Goal: Transaction & Acquisition: Purchase product/service

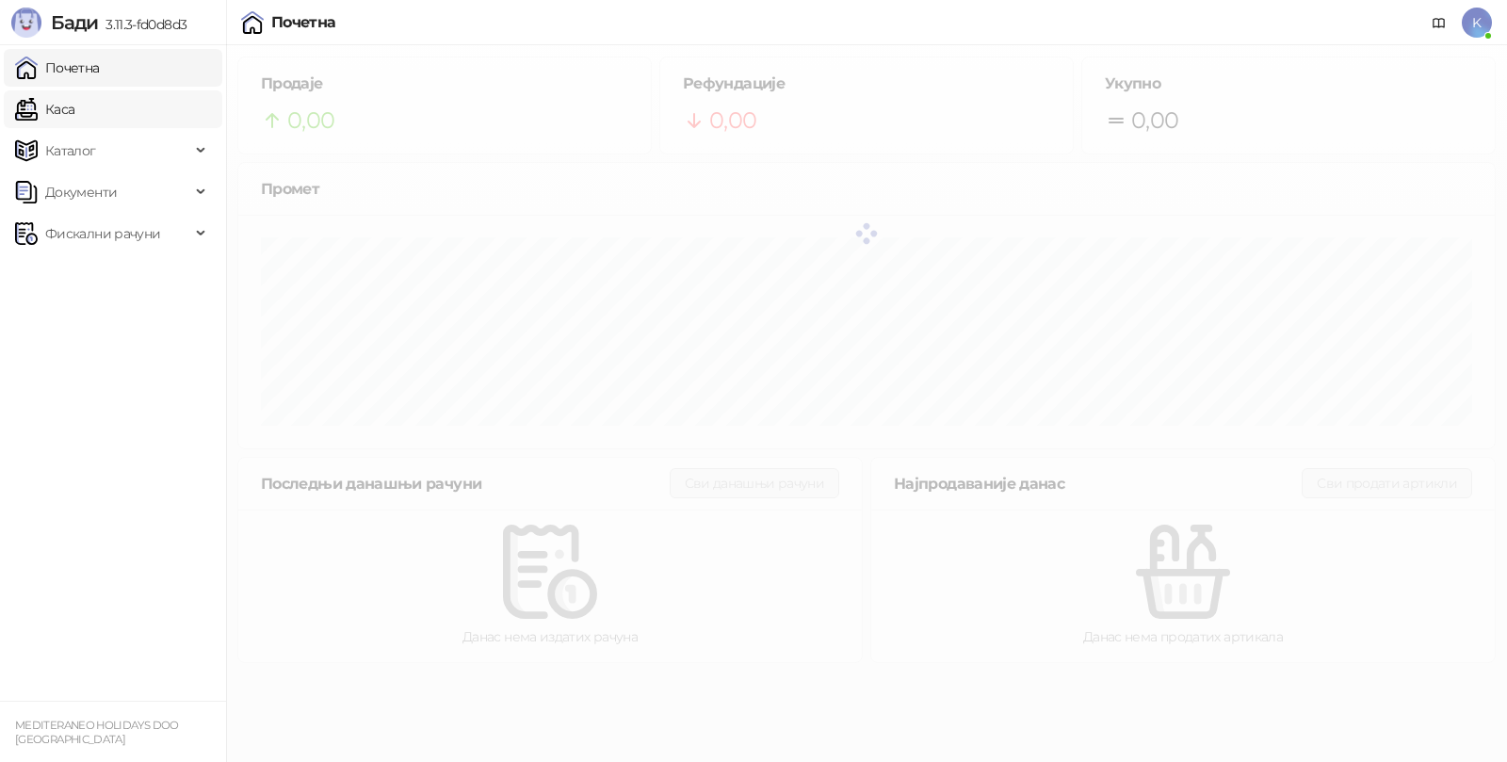
click at [73, 102] on link "Каса" at bounding box center [44, 109] width 59 height 38
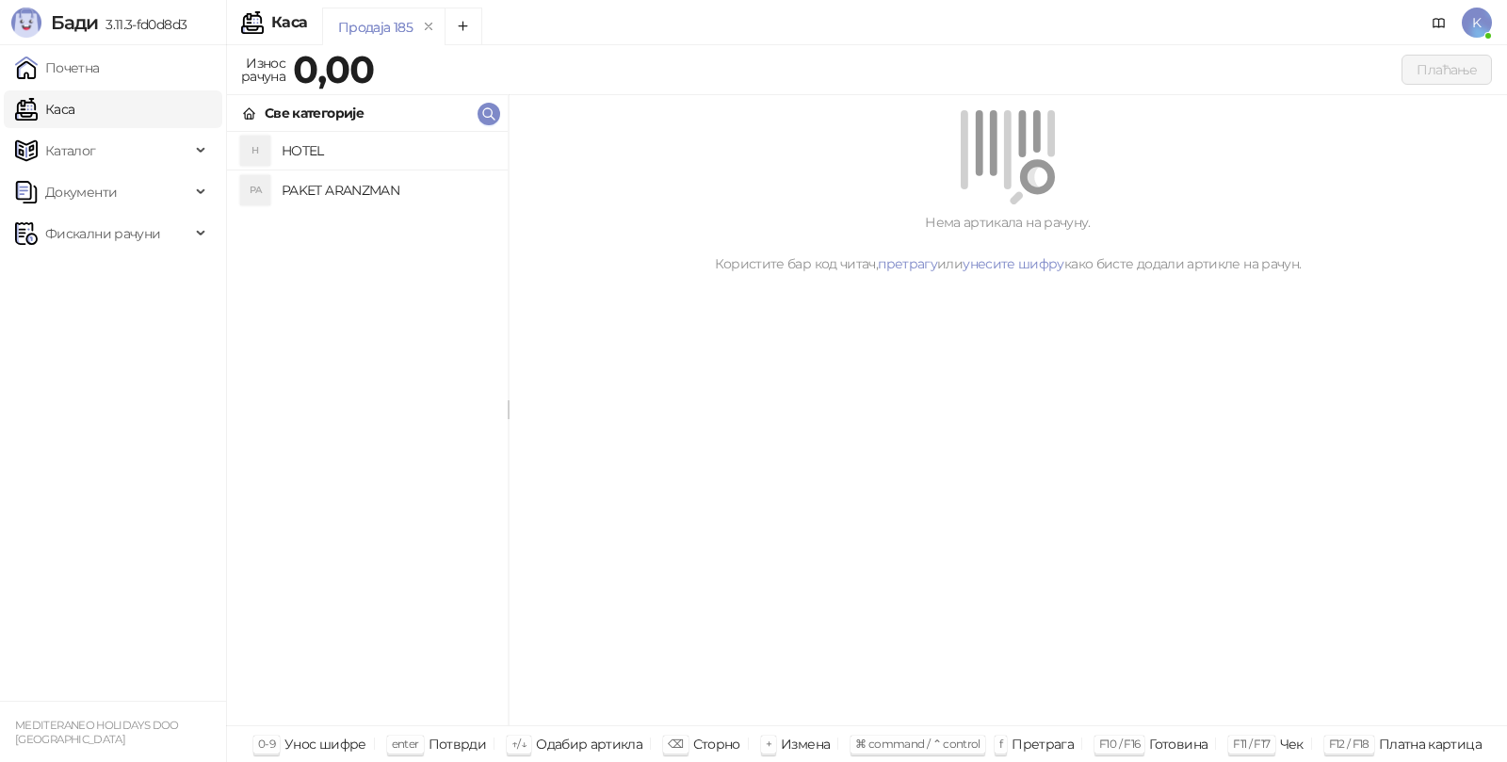
click at [342, 185] on h4 "PAKET ARANZMAN" at bounding box center [387, 190] width 211 height 30
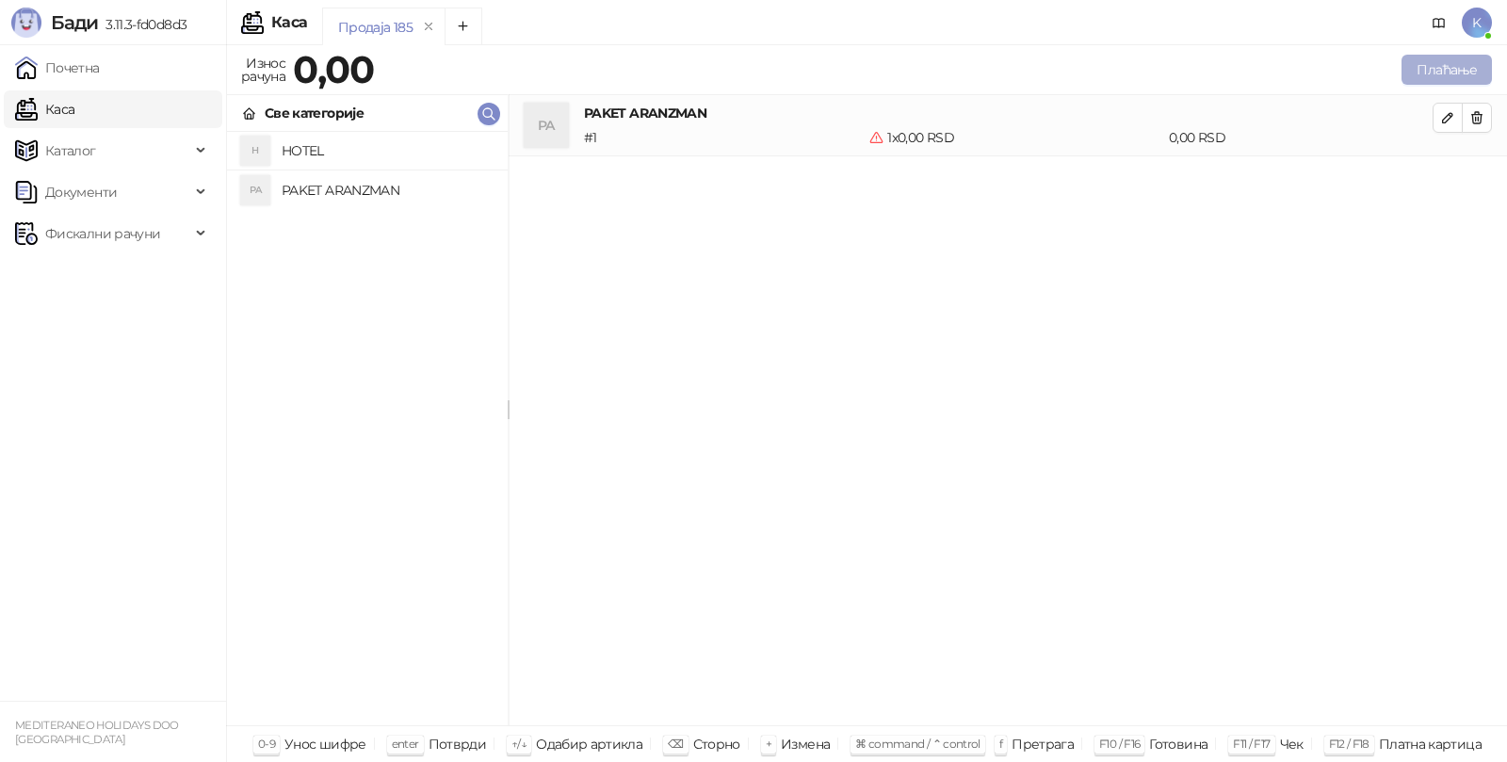
click at [1434, 69] on button "Плаћање" at bounding box center [1447, 70] width 90 height 30
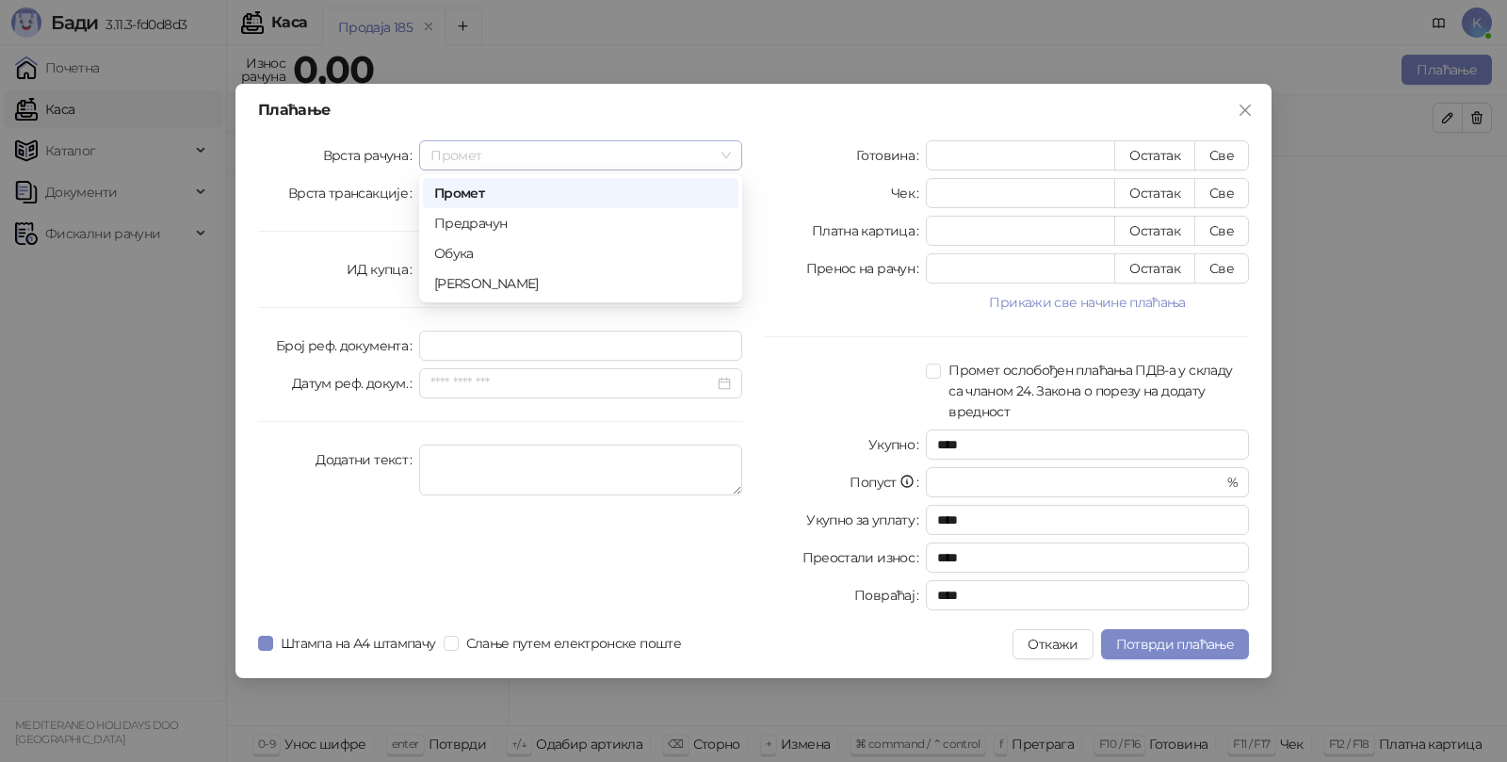
click at [446, 154] on span "Промет" at bounding box center [581, 155] width 301 height 28
click at [463, 282] on div "Аванс" at bounding box center [580, 283] width 293 height 21
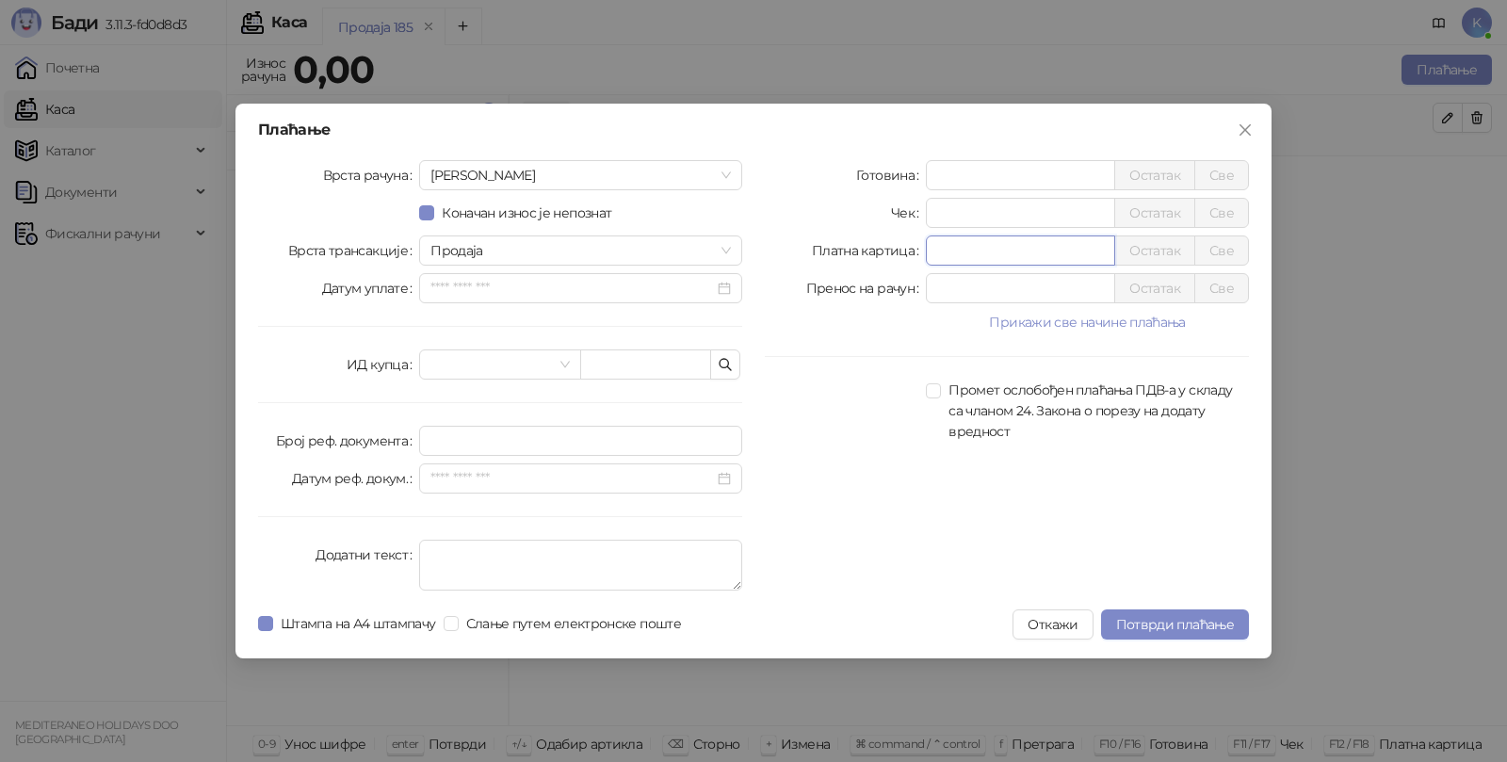
click at [963, 255] on input "*" at bounding box center [1020, 250] width 187 height 28
type input "*****"
click at [499, 560] on textarea "Додатни текст" at bounding box center [580, 565] width 323 height 51
type textarea "*********"
click at [1177, 627] on span "Потврди плаћање" at bounding box center [1175, 624] width 118 height 17
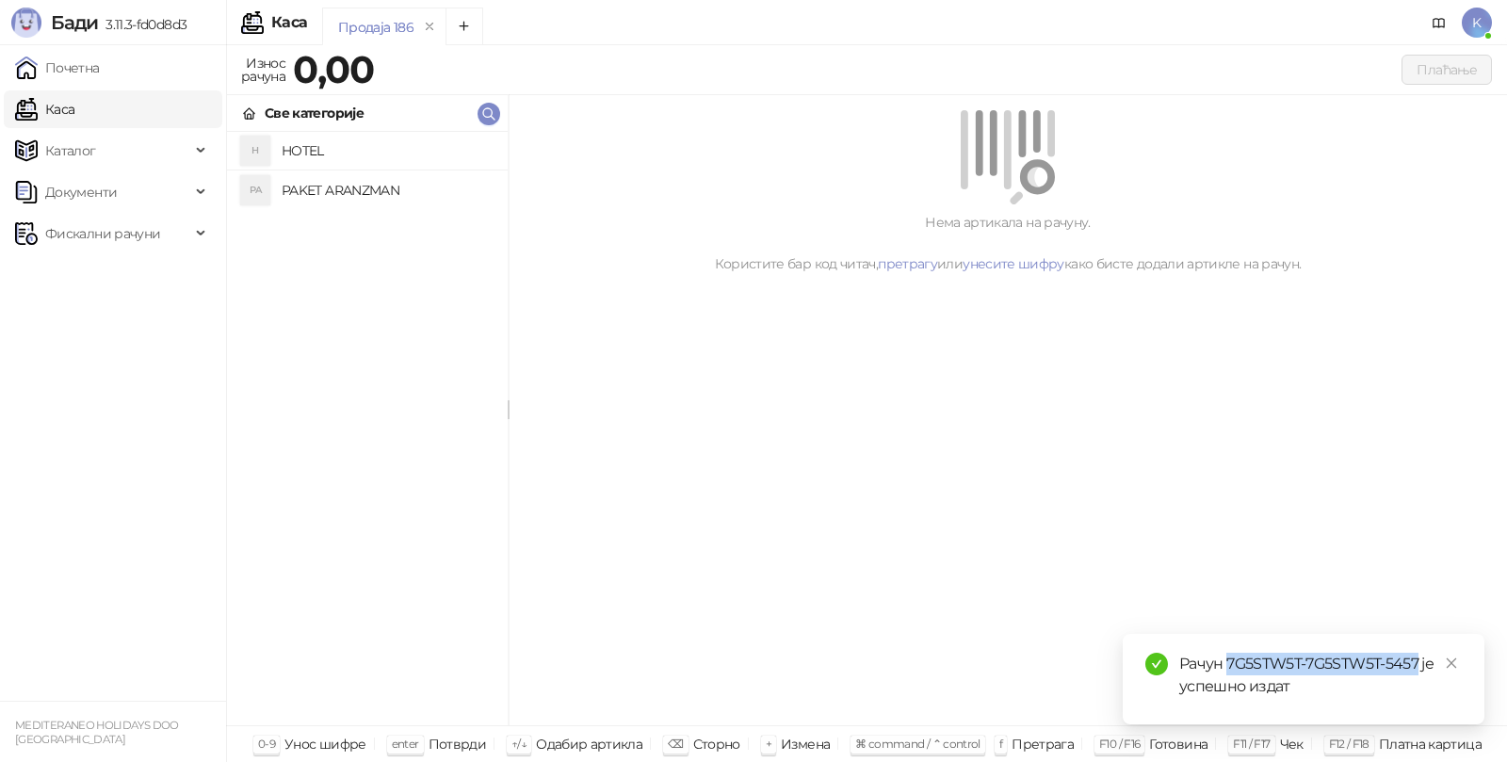
drag, startPoint x: 1226, startPoint y: 658, endPoint x: 1416, endPoint y: 667, distance: 190.5
click at [1416, 667] on div "Рачун 7G5STW5T-7G5STW5T-5457 је успешно издат" at bounding box center [1321, 675] width 283 height 45
copy div "7G5STW5T-7G5STW5T-5457"
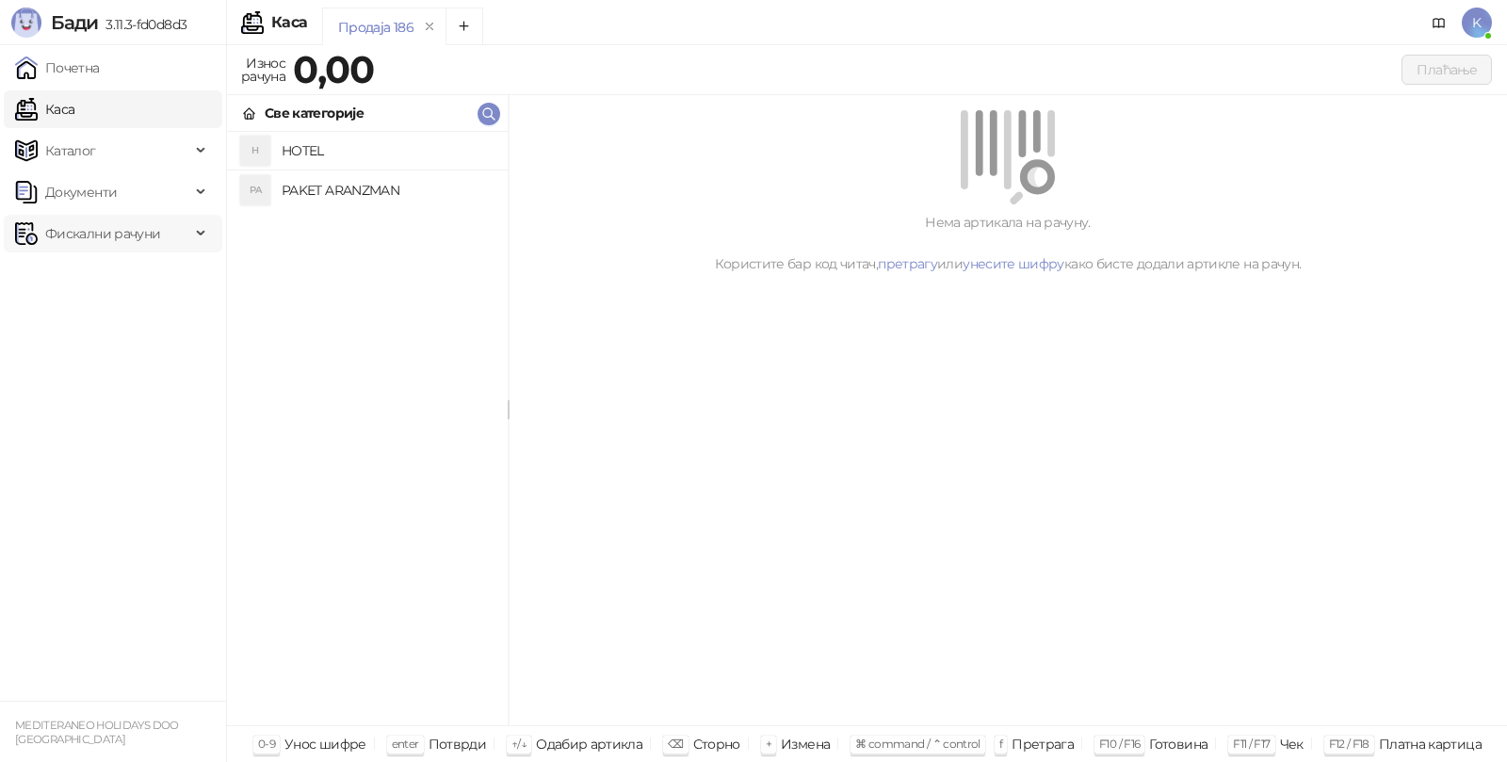
click at [76, 239] on span "Фискални рачуни" at bounding box center [102, 234] width 115 height 38
click at [88, 269] on link "Издати рачуни" at bounding box center [86, 275] width 126 height 38
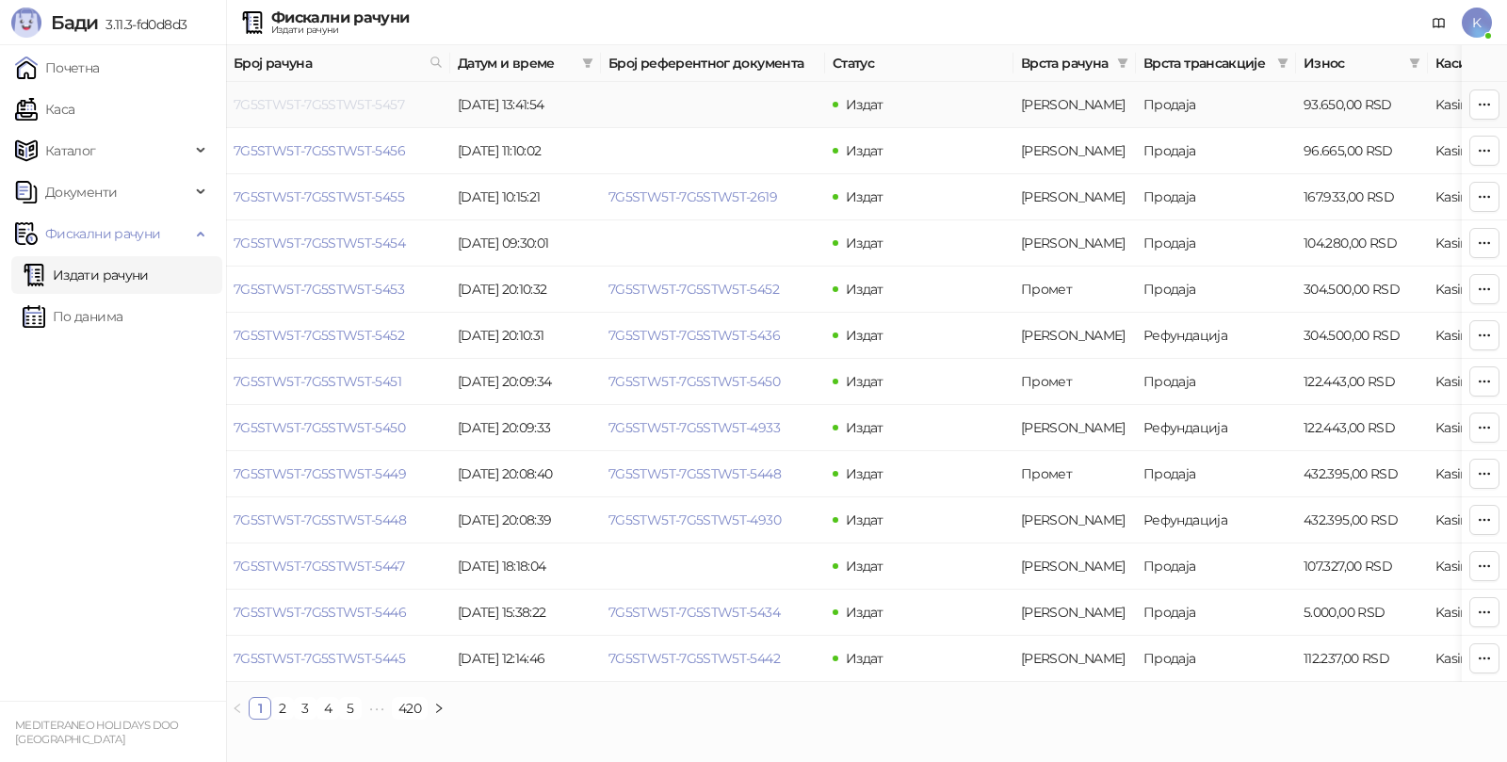
click at [336, 110] on link "7G5STW5T-7G5STW5T-5457" at bounding box center [319, 104] width 171 height 17
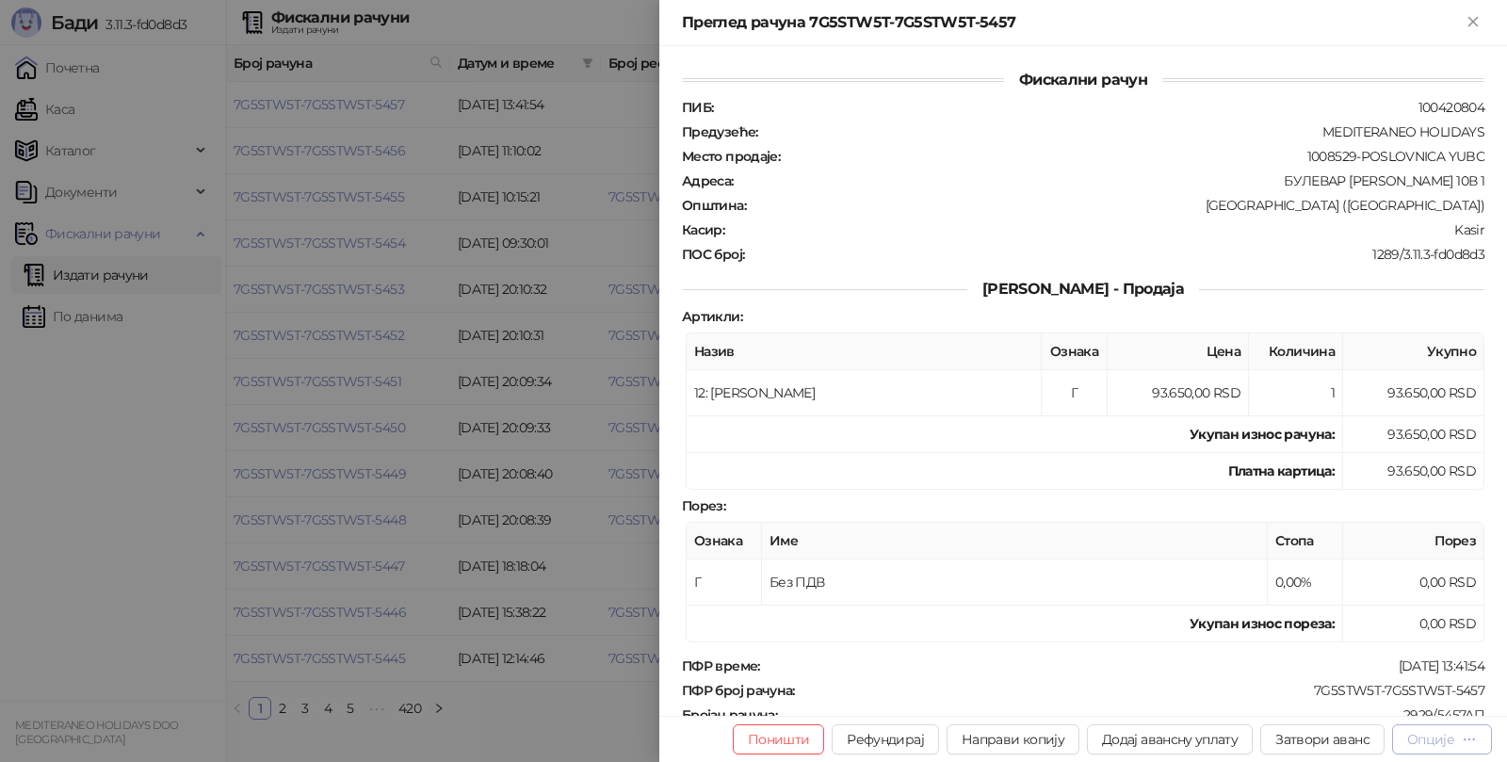
click at [1438, 750] on button "Опције" at bounding box center [1442, 739] width 100 height 30
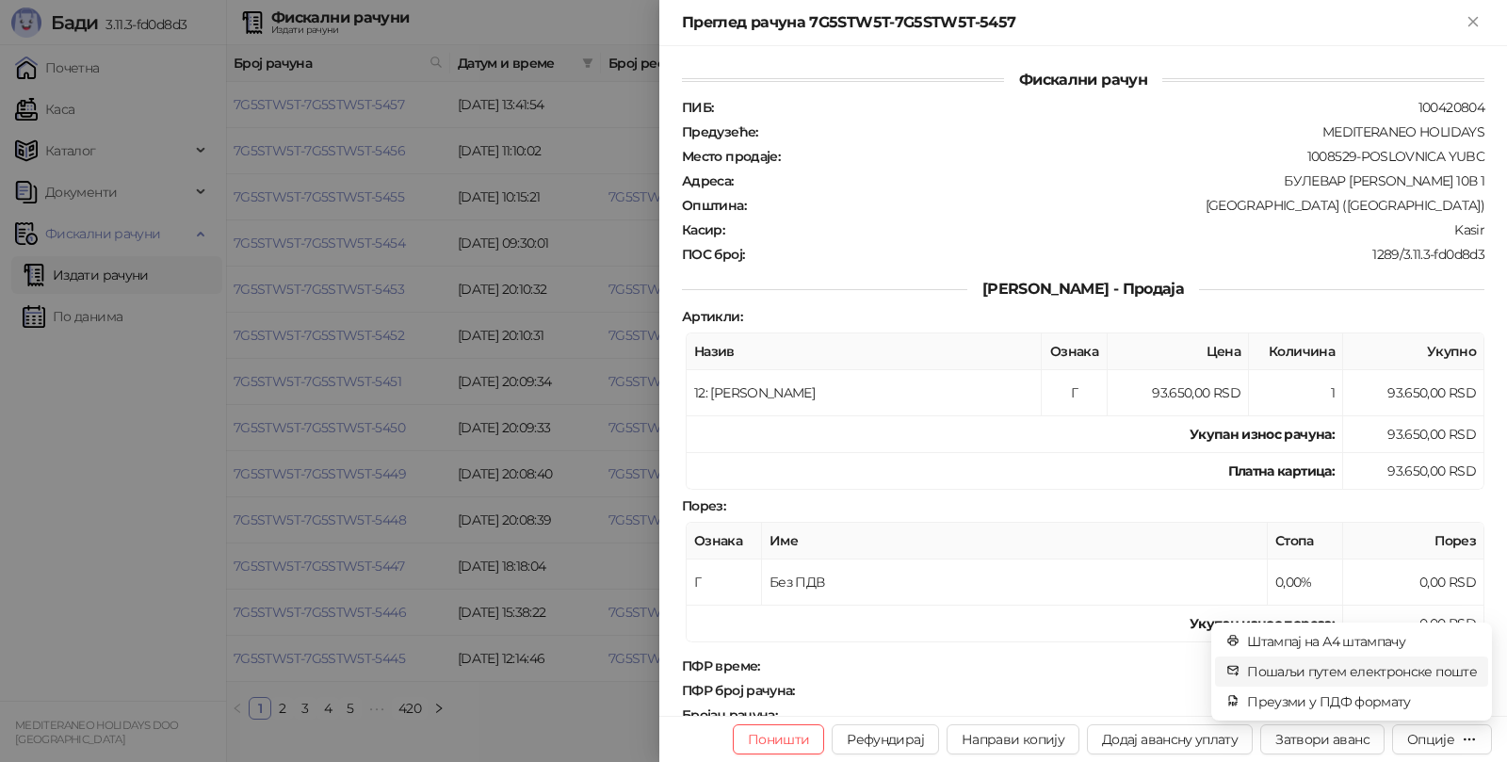
click at [1375, 667] on span "Пошаљи путем електронске поште" at bounding box center [1362, 671] width 230 height 21
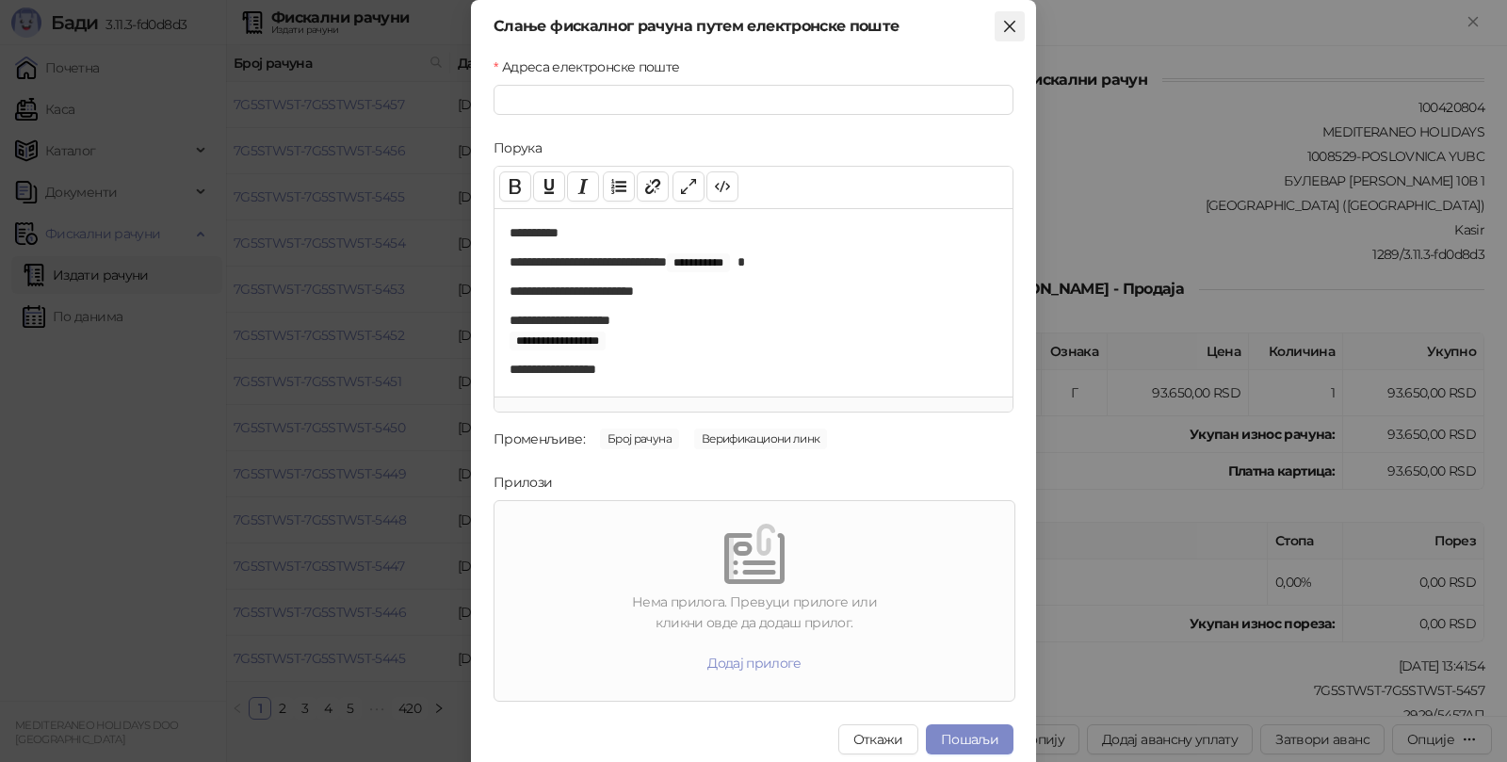
click at [1002, 24] on icon "close" at bounding box center [1009, 26] width 15 height 15
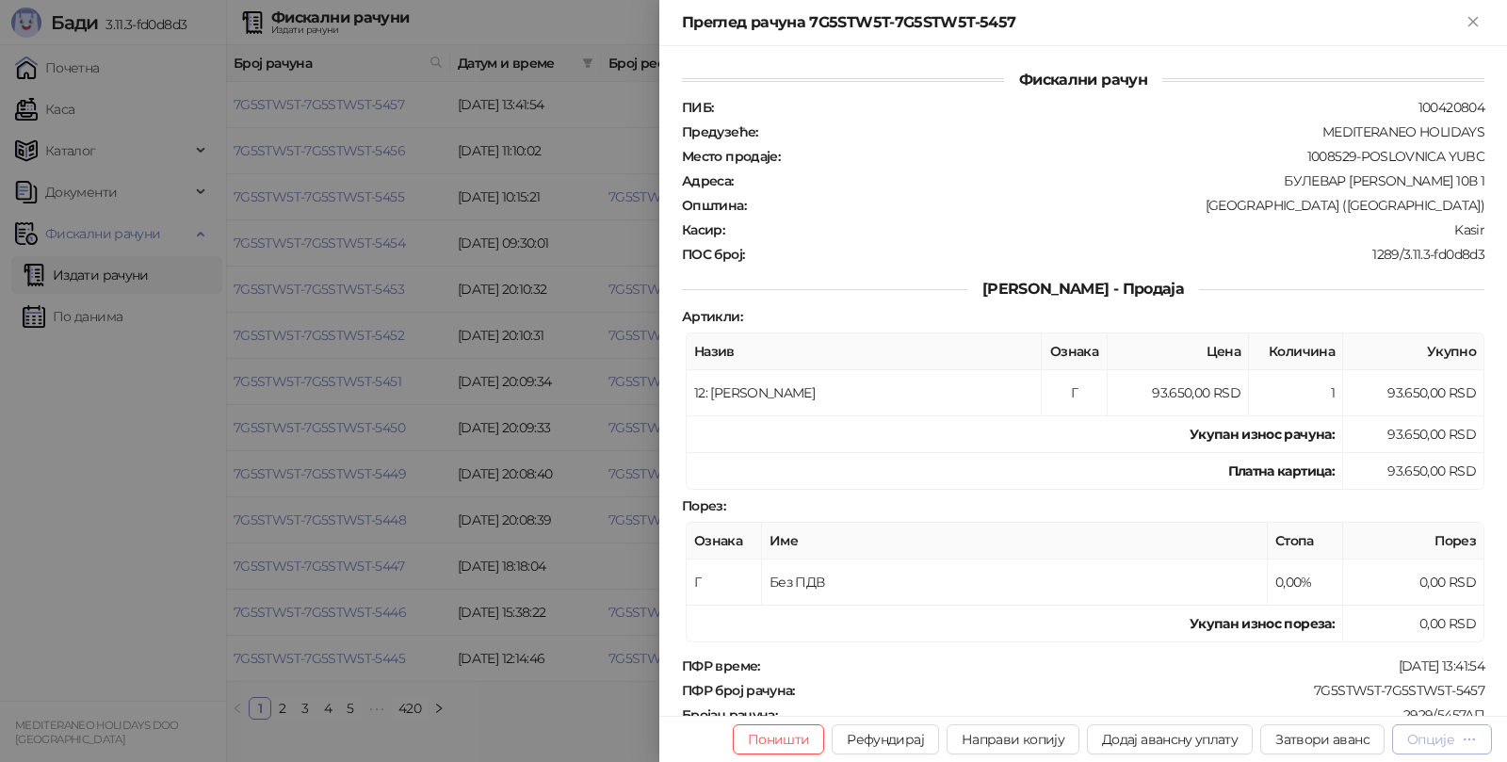
click at [1454, 739] on div "Опције" at bounding box center [1431, 739] width 47 height 17
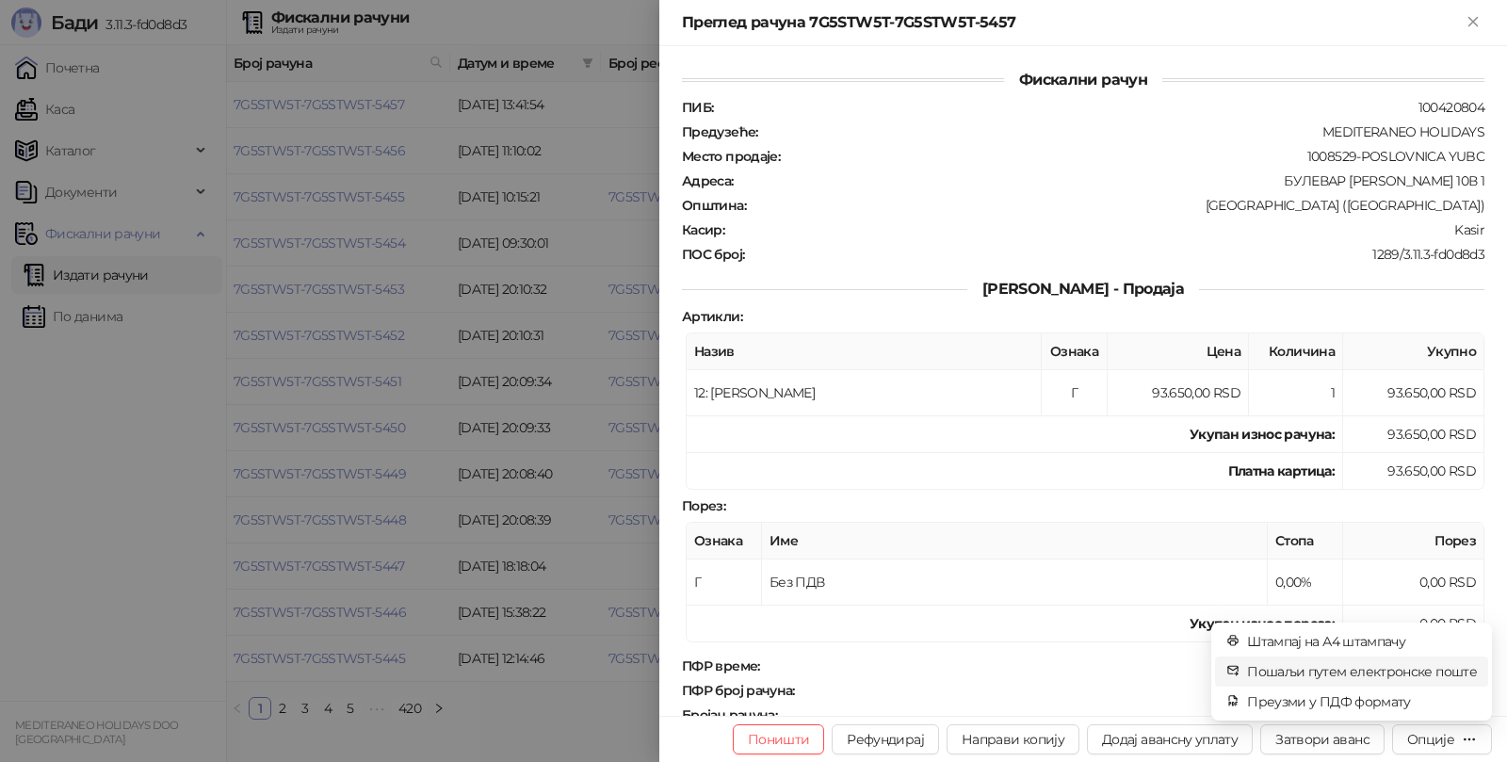
click at [1348, 675] on span "Пошаљи путем електронске поште" at bounding box center [1362, 671] width 230 height 21
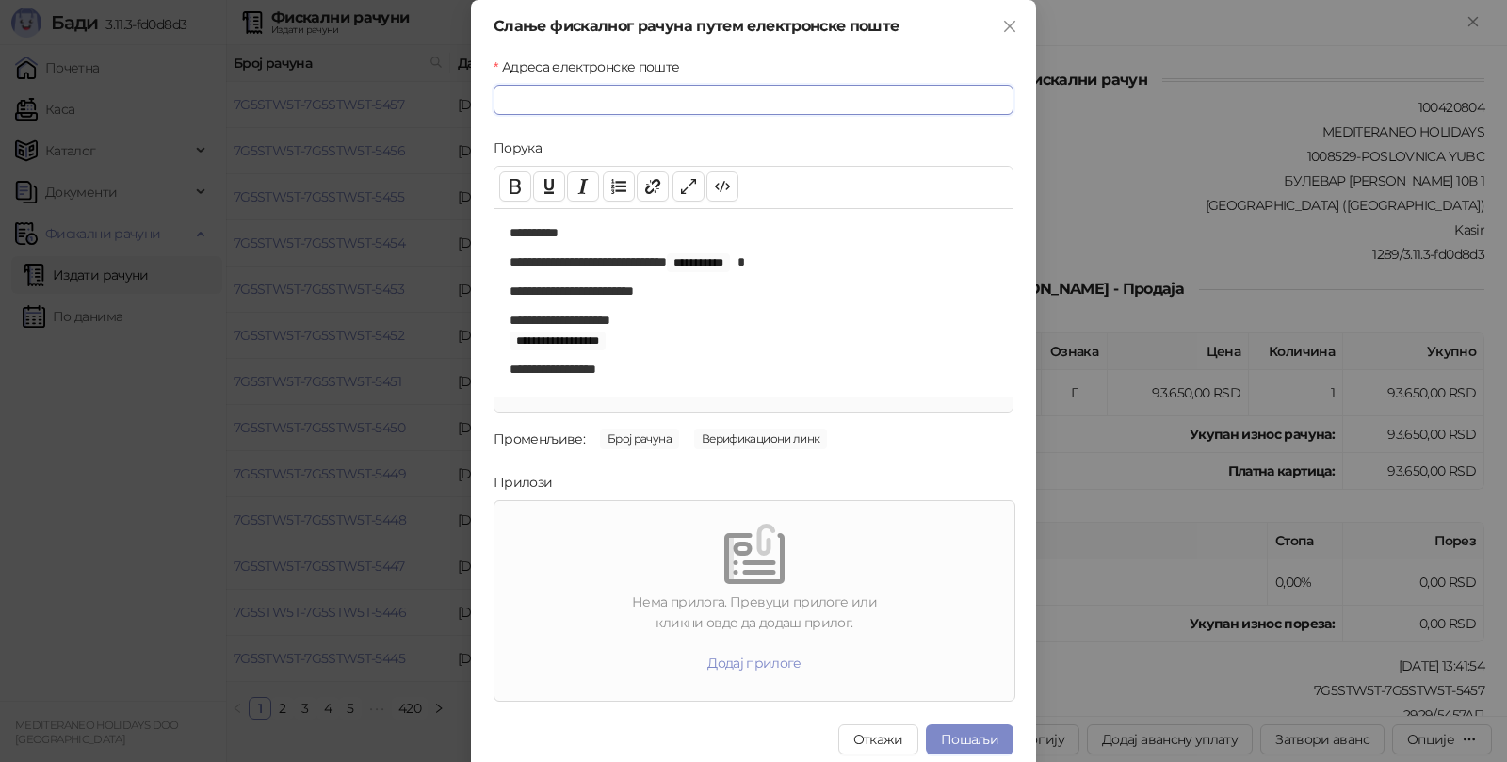
click at [593, 114] on input "Адреса електронске поште" at bounding box center [754, 100] width 520 height 30
paste input "**********"
type input "**********"
click at [969, 741] on button "Пошаљи" at bounding box center [970, 739] width 88 height 30
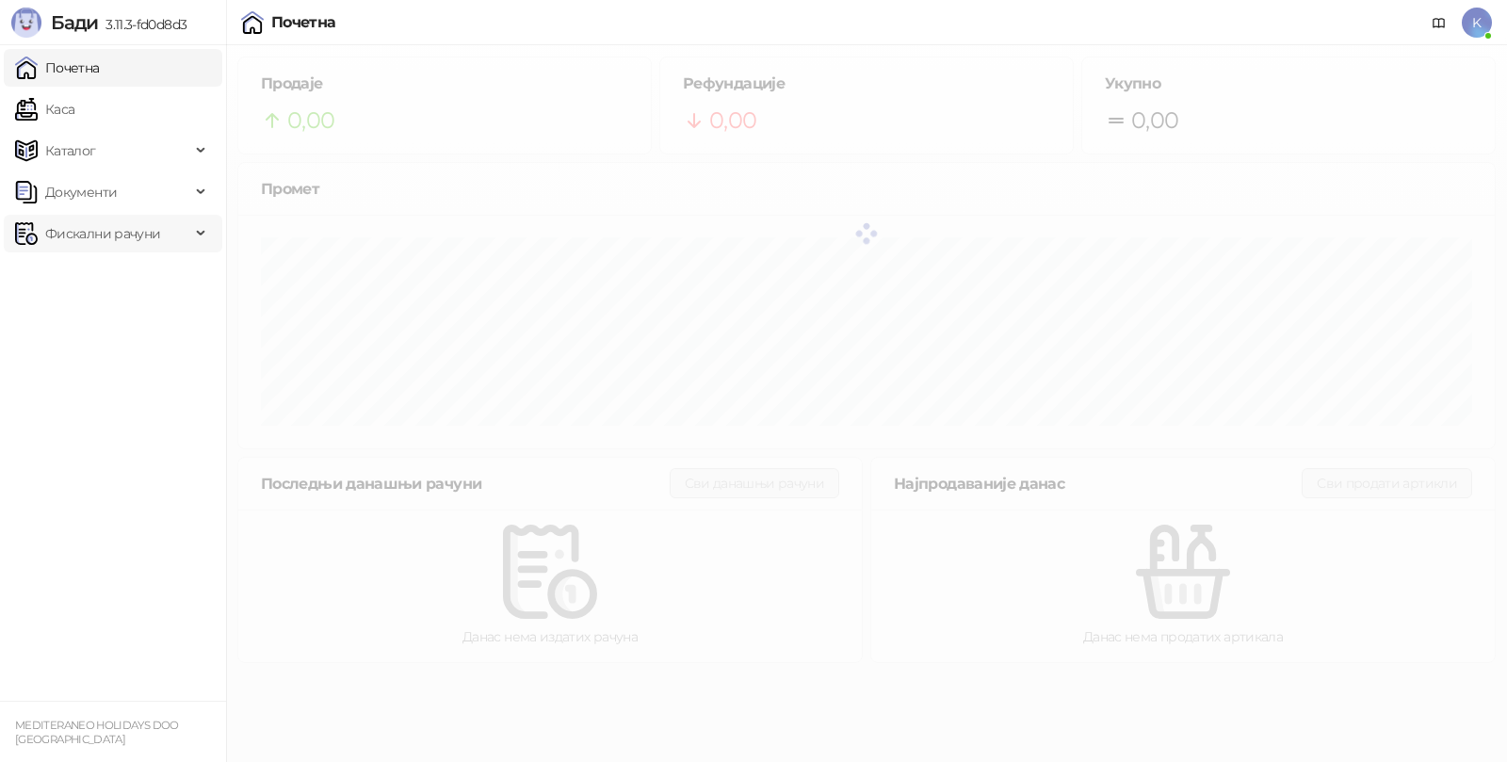
click at [94, 230] on span "Фискални рачуни" at bounding box center [102, 234] width 115 height 38
click at [103, 270] on link "Издати рачуни" at bounding box center [86, 275] width 126 height 38
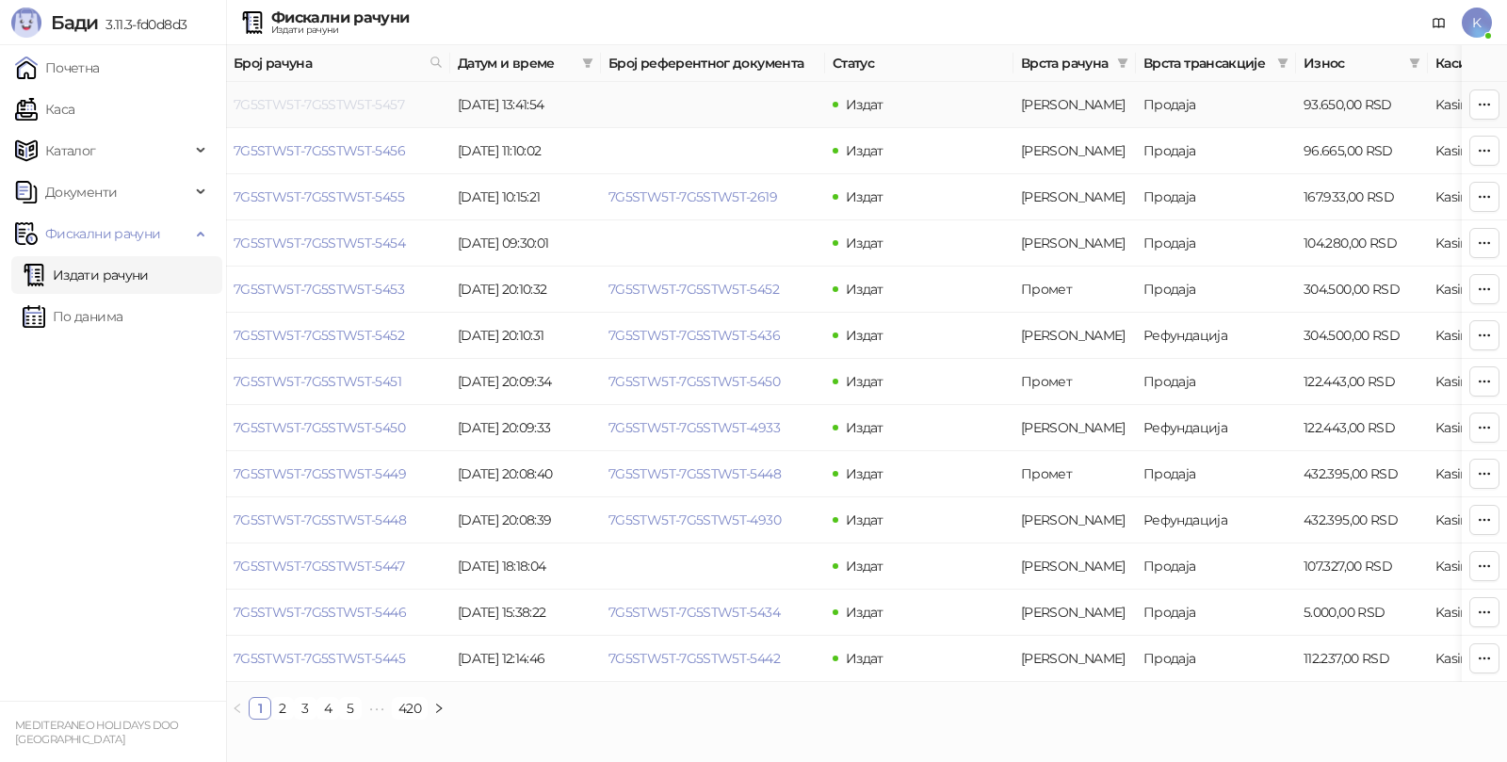
click at [326, 99] on link "7G5STW5T-7G5STW5T-5457" at bounding box center [319, 104] width 171 height 17
